Goal: Navigation & Orientation: Find specific page/section

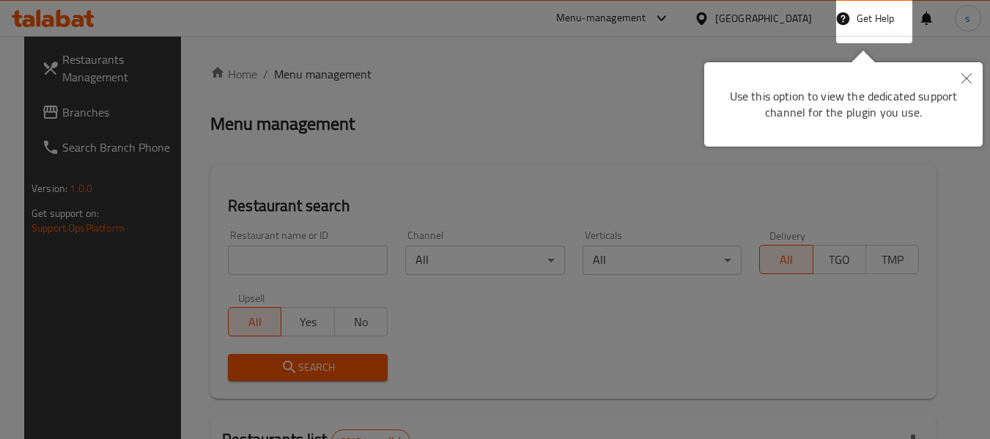
click at [778, 18] on div at bounding box center [495, 219] width 990 height 439
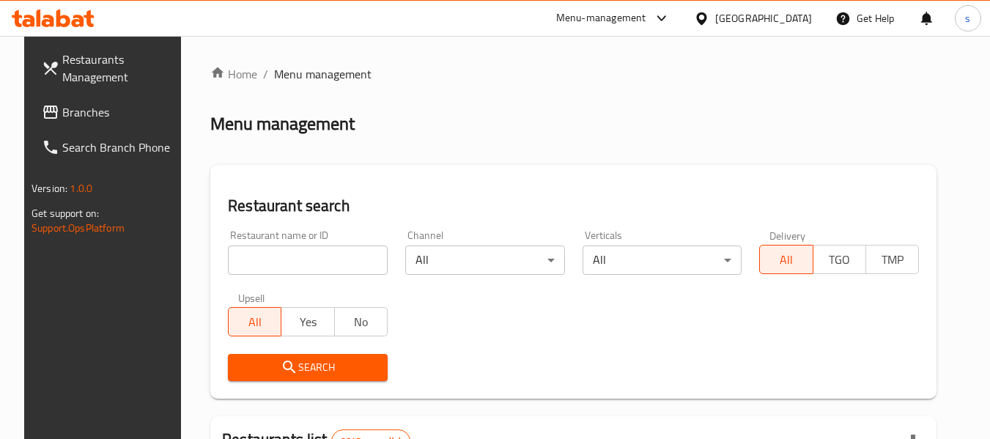
click at [709, 16] on icon at bounding box center [701, 18] width 15 height 15
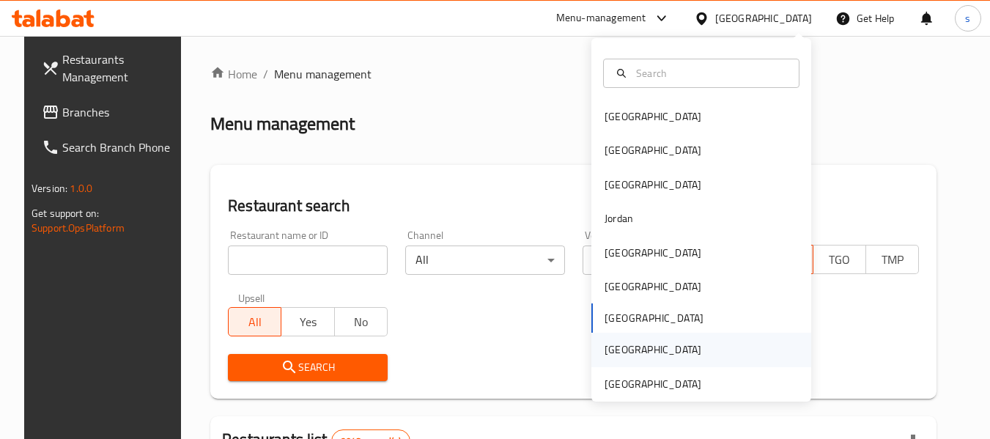
click at [613, 344] on div "Saudi Arabia" at bounding box center [652, 349] width 97 height 16
